Goal: Task Accomplishment & Management: Manage account settings

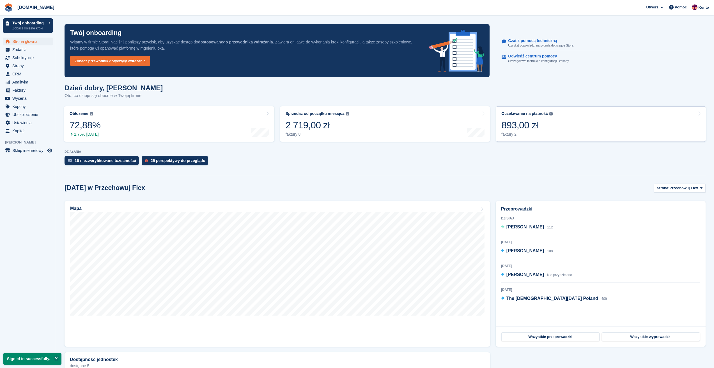
click at [545, 109] on link "Oczekiwanie na płatność Całkowite nierozliczone saldo wszystkich otwartych fakt…" at bounding box center [601, 124] width 210 height 36
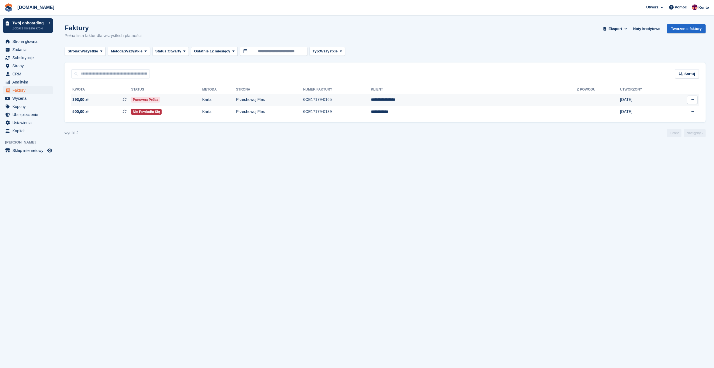
click at [84, 98] on span "393,00 zł" at bounding box center [80, 100] width 16 height 6
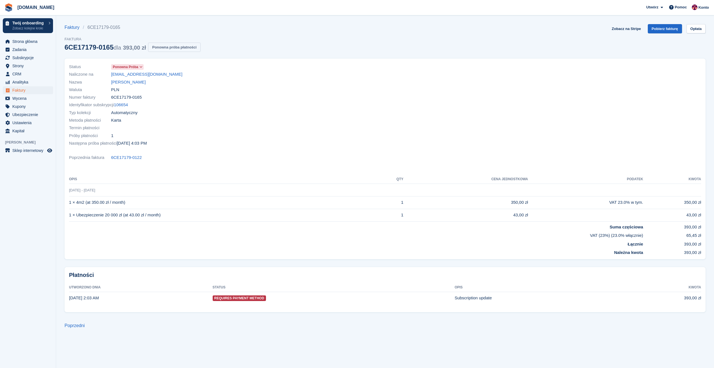
click at [164, 50] on button "Ponowna próba płatności" at bounding box center [174, 47] width 52 height 9
click at [24, 42] on span "Strona główna" at bounding box center [29, 42] width 34 height 8
